Goal: Find specific page/section: Find specific page/section

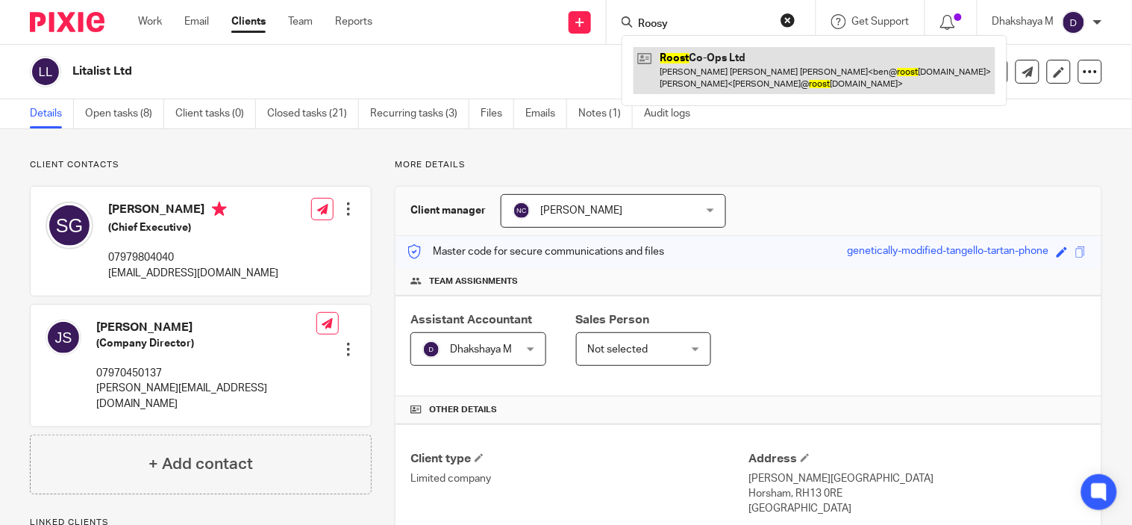
type input "Roosy"
click at [679, 71] on link at bounding box center [815, 70] width 362 height 46
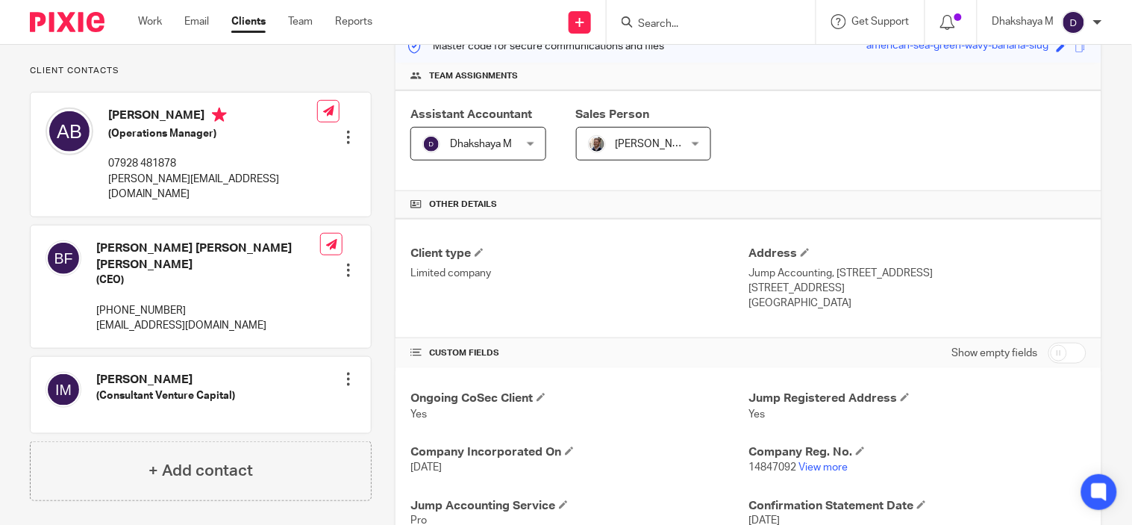
scroll to position [424, 0]
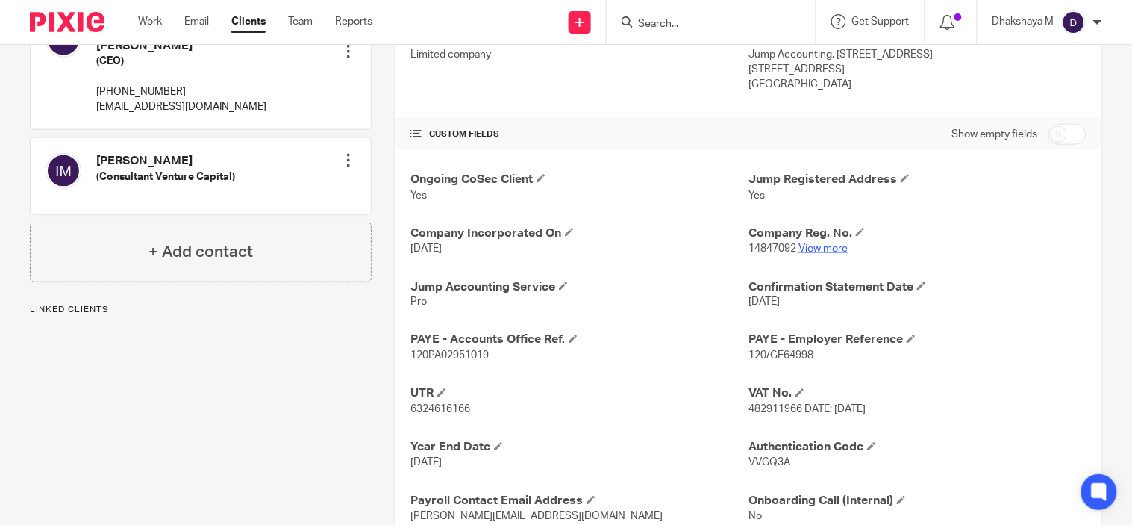
click at [816, 244] on link "View more" at bounding box center [823, 248] width 49 height 10
